Goal: Task Accomplishment & Management: Use online tool/utility

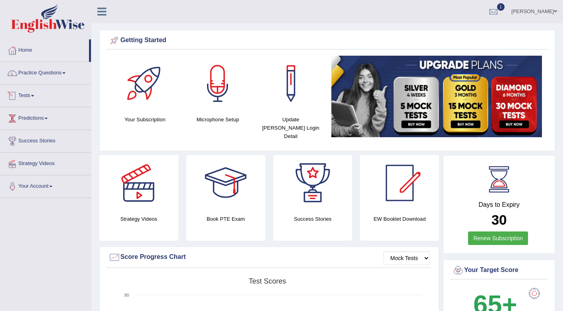
click at [31, 97] on link "Tests" at bounding box center [45, 95] width 91 height 20
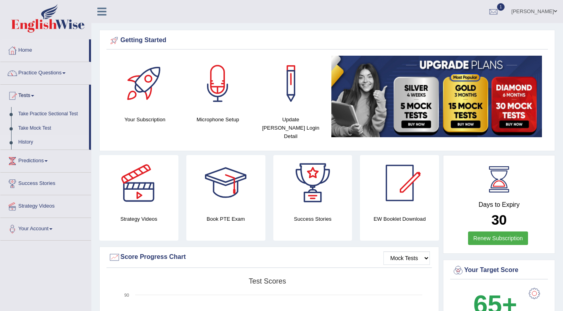
click at [38, 143] on link "History" at bounding box center [52, 142] width 74 height 14
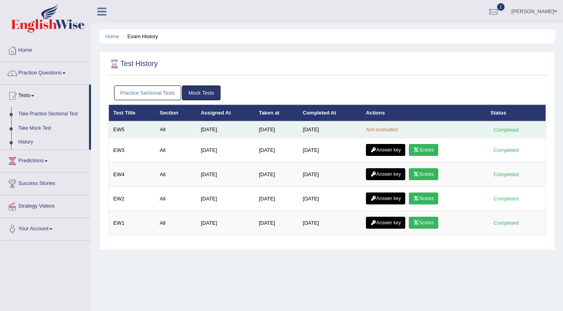
click at [447, 128] on td "Not evaluated" at bounding box center [423, 129] width 124 height 17
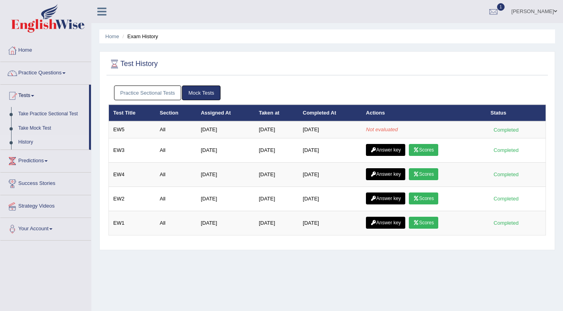
click at [37, 48] on link "Home" at bounding box center [45, 49] width 91 height 20
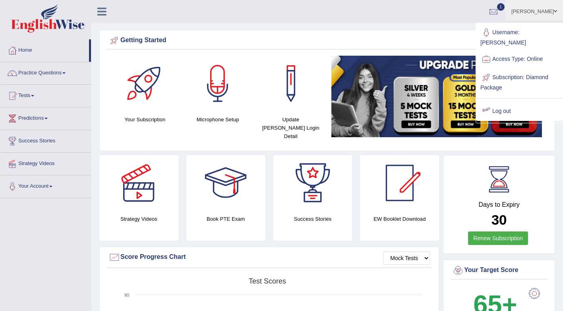
click at [509, 106] on link "Log out" at bounding box center [519, 111] width 86 height 18
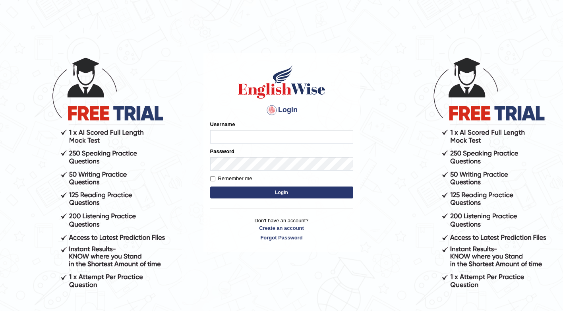
click at [318, 198] on button "Login" at bounding box center [281, 192] width 143 height 12
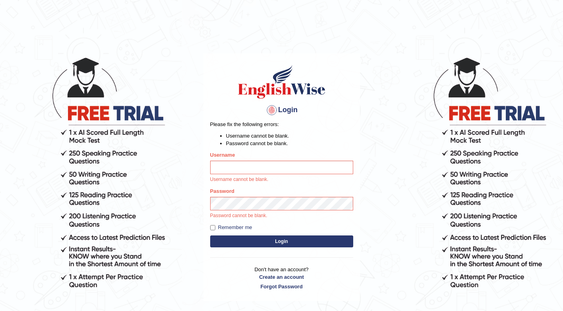
drag, startPoint x: 318, startPoint y: 198, endPoint x: 398, endPoint y: 270, distance: 106.9
click at [398, 270] on body "Login Please fix the following errors: Username cannot be blank. Password canno…" at bounding box center [281, 183] width 563 height 311
click at [316, 160] on div "Username Username cannot be blank." at bounding box center [281, 167] width 143 height 32
click at [307, 172] on input "Username" at bounding box center [281, 167] width 143 height 14
type input "[PERSON_NAME]"
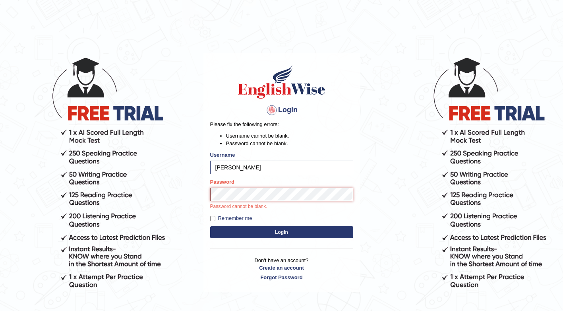
click at [210, 226] on button "Login" at bounding box center [281, 232] width 143 height 12
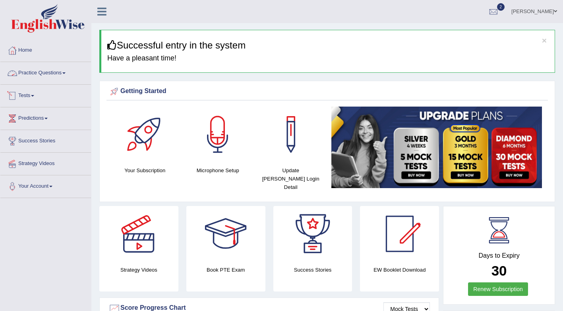
click at [27, 98] on link "Tests" at bounding box center [45, 95] width 91 height 20
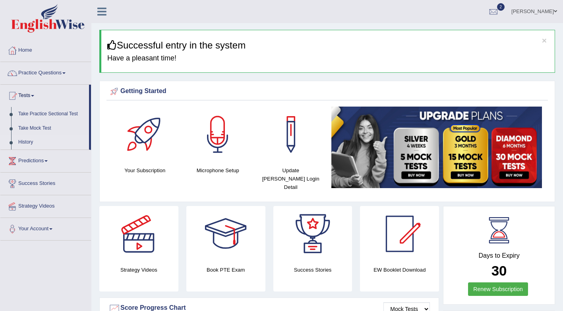
click at [37, 139] on link "History" at bounding box center [52, 142] width 74 height 14
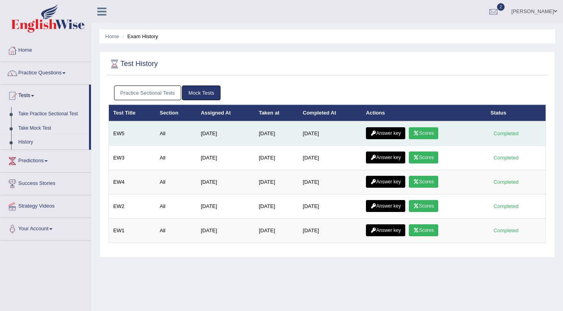
click at [423, 134] on link "Scores" at bounding box center [423, 133] width 29 height 12
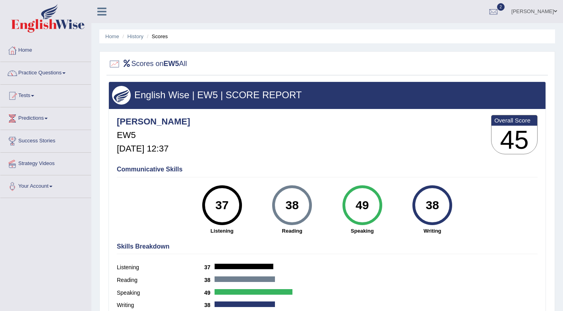
click at [24, 97] on link "Tests" at bounding box center [45, 95] width 91 height 20
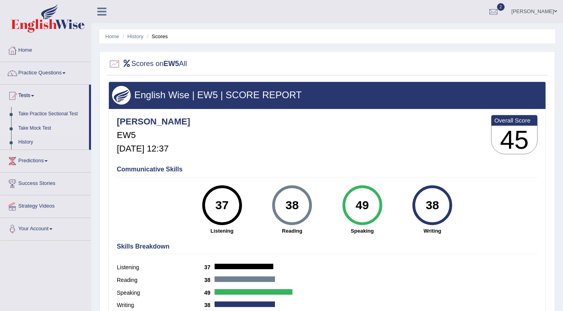
click at [21, 130] on link "Take Mock Test" at bounding box center [52, 128] width 74 height 14
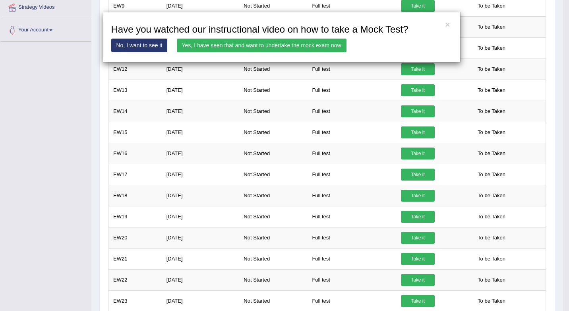
click at [298, 48] on link "Yes, I have seen that and want to undertake the mock exam now" at bounding box center [262, 46] width 170 height 14
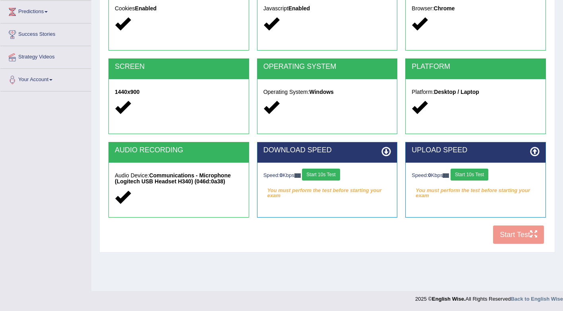
click at [324, 174] on button "Start 10s Test" at bounding box center [321, 174] width 38 height 12
click at [477, 175] on button "Start 10s Test" at bounding box center [469, 174] width 38 height 12
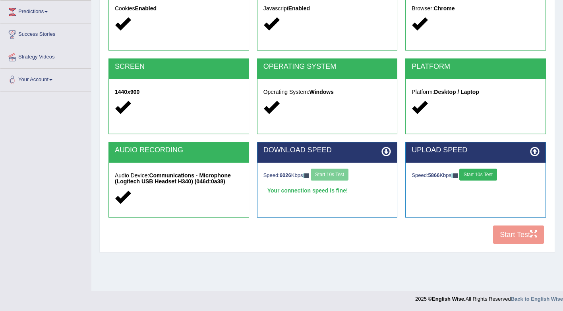
click at [488, 175] on button "Start 10s Test" at bounding box center [478, 174] width 38 height 12
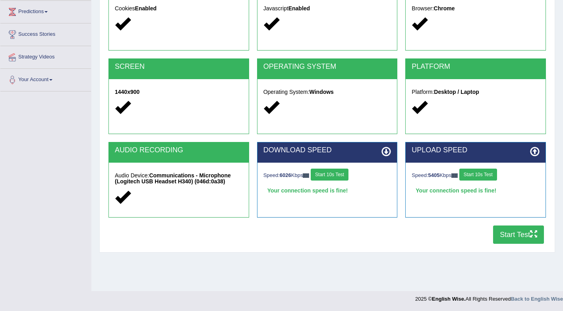
click at [517, 231] on button "Start Test" at bounding box center [518, 234] width 51 height 18
